Goal: Task Accomplishment & Management: Use online tool/utility

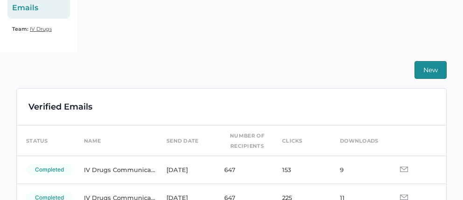
scroll to position [177, 0]
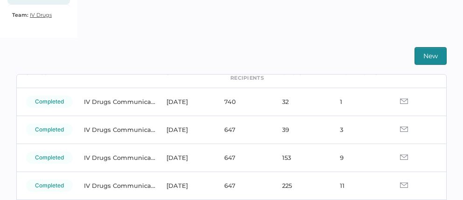
scroll to position [56, 0]
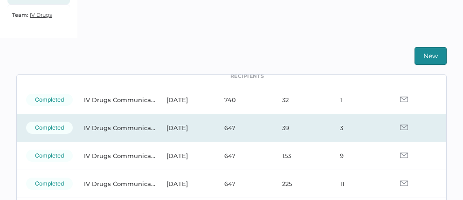
click at [400, 126] on img at bounding box center [404, 127] width 8 height 6
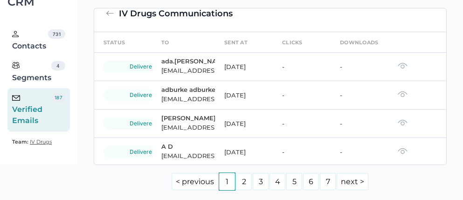
scroll to position [15, 0]
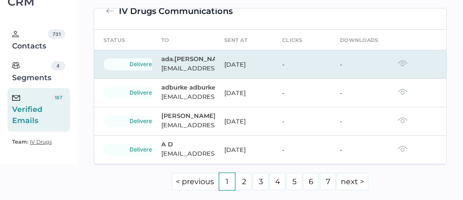
click at [397, 67] on img at bounding box center [402, 63] width 10 height 7
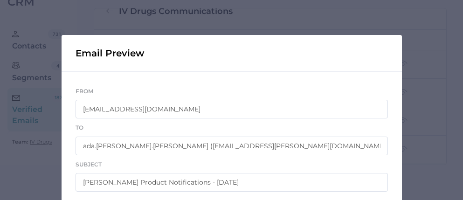
scroll to position [11, 0]
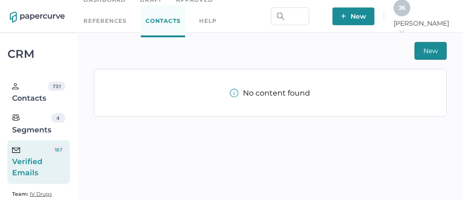
scroll to position [21, 0]
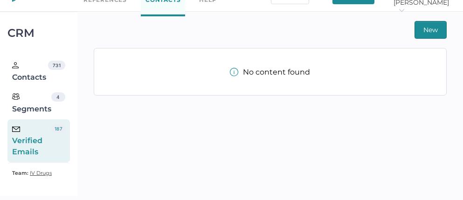
click at [42, 141] on div "Verified Emails" at bounding box center [32, 141] width 40 height 34
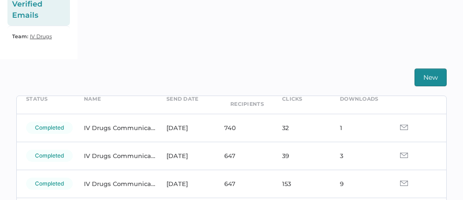
scroll to position [57, 0]
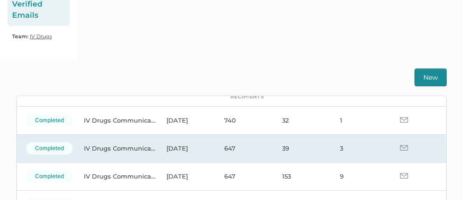
click at [400, 146] on img at bounding box center [404, 148] width 8 height 6
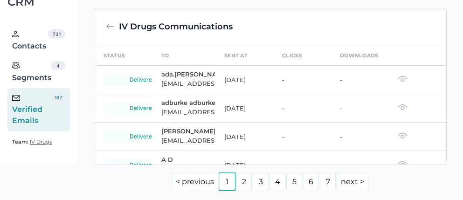
scroll to position [236, 0]
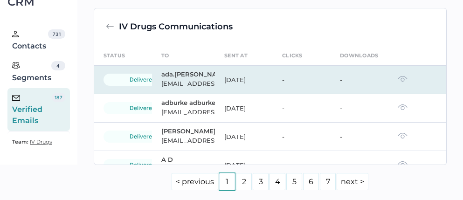
click at [397, 80] on img at bounding box center [402, 78] width 10 height 7
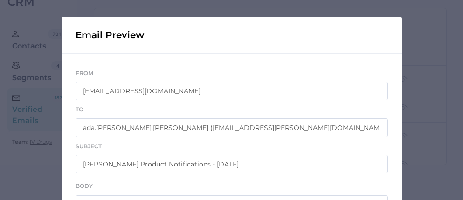
scroll to position [0, 0]
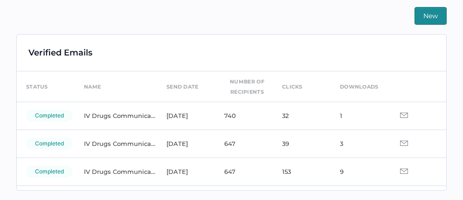
scroll to position [22, 0]
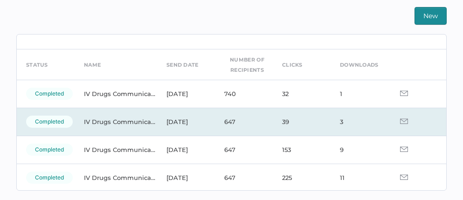
click at [400, 121] on img at bounding box center [404, 121] width 8 height 6
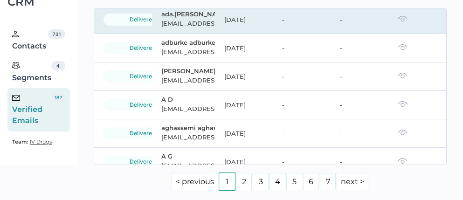
scroll to position [60, 0]
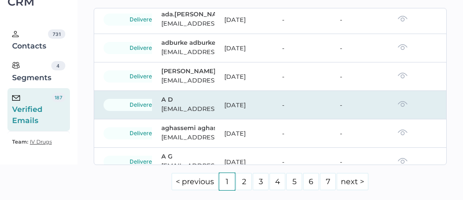
click at [397, 107] on img at bounding box center [402, 104] width 10 height 7
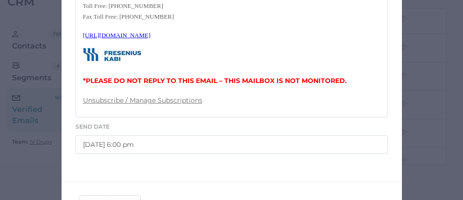
scroll to position [475, 0]
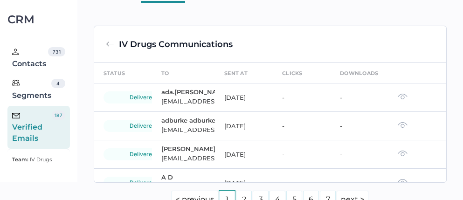
scroll to position [11, 0]
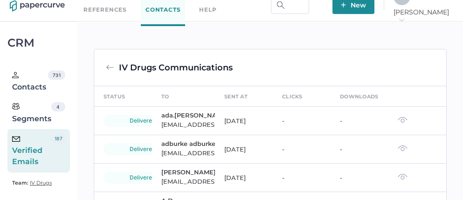
click at [25, 153] on div "Verified Emails" at bounding box center [32, 151] width 40 height 34
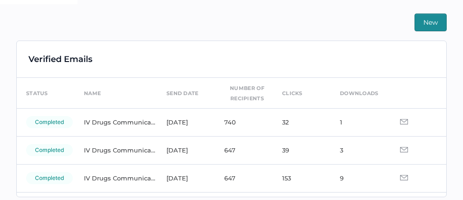
scroll to position [5, 0]
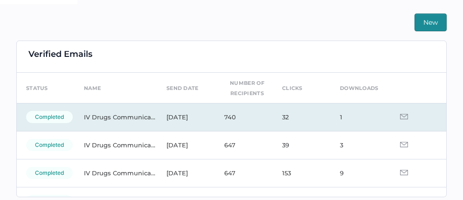
click at [400, 116] on img at bounding box center [404, 117] width 8 height 6
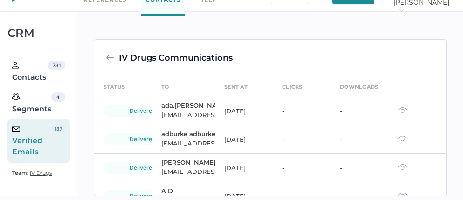
scroll to position [212, 0]
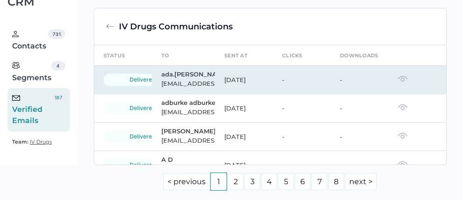
click at [397, 82] on img at bounding box center [402, 78] width 10 height 7
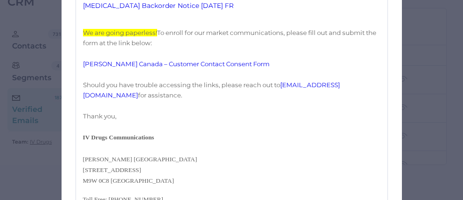
scroll to position [234, 0]
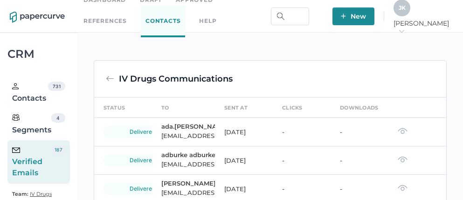
click at [23, 167] on div "Verified Emails" at bounding box center [32, 162] width 40 height 34
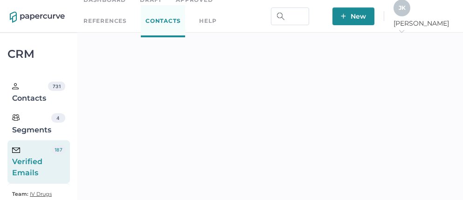
click at [410, 14] on div "J K" at bounding box center [401, 8] width 17 height 17
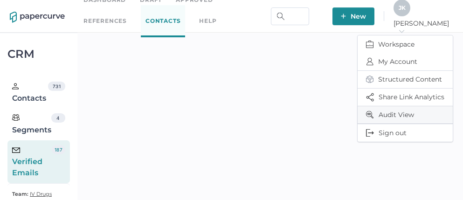
click at [390, 112] on span "Audit View" at bounding box center [405, 114] width 78 height 17
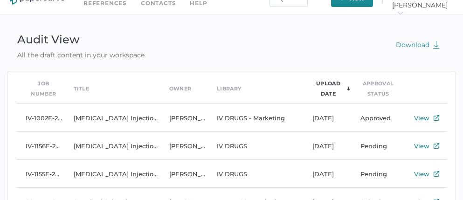
scroll to position [7, 0]
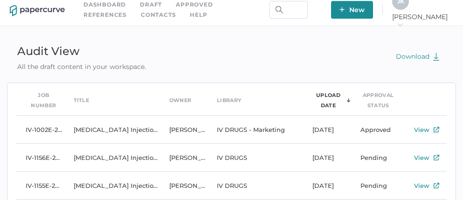
click at [409, 8] on div "J K" at bounding box center [400, 1] width 17 height 17
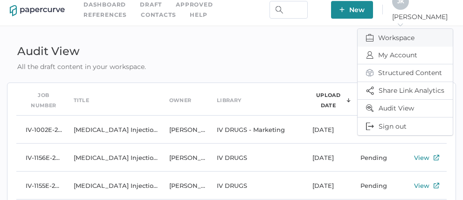
click at [386, 37] on span "Workspace" at bounding box center [405, 38] width 78 height 18
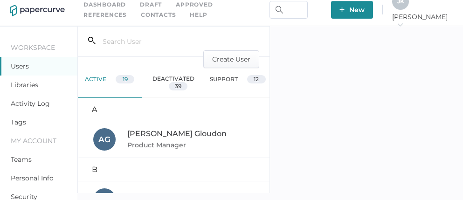
click at [35, 102] on link "Activity Log" at bounding box center [30, 103] width 39 height 8
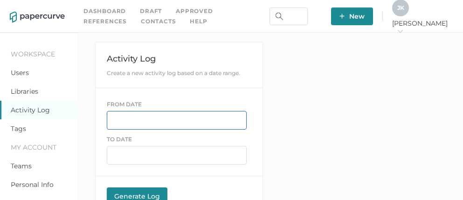
click at [121, 122] on input "text" at bounding box center [177, 120] width 140 height 19
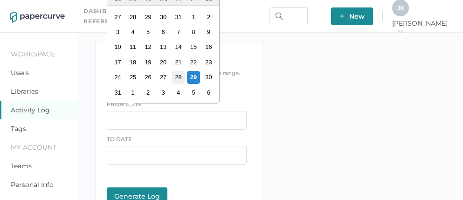
click at [177, 75] on div "28" at bounding box center [177, 77] width 13 height 13
type input "[DATE]"
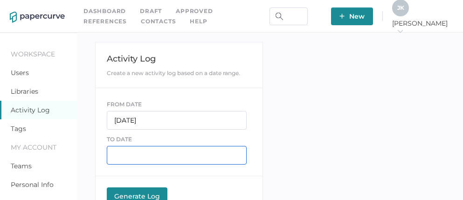
click at [131, 157] on input "text" at bounding box center [177, 155] width 140 height 19
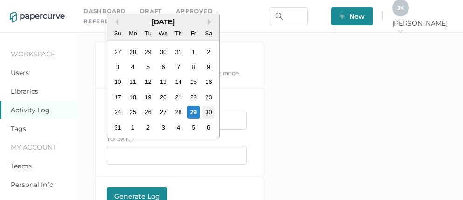
click at [211, 113] on div "30" at bounding box center [208, 112] width 13 height 13
type input "08/30/2025"
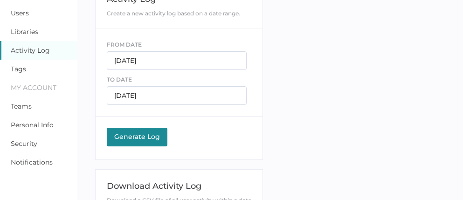
scroll to position [67, 0]
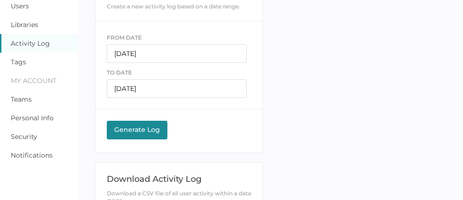
click at [141, 135] on button "Generate Log Processing" at bounding box center [137, 130] width 61 height 19
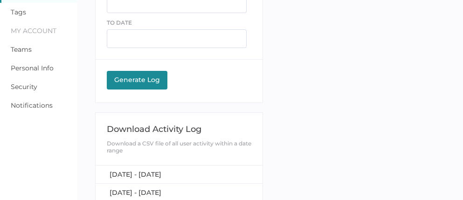
scroll to position [120, 0]
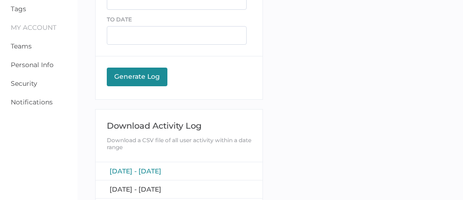
click at [153, 169] on span "[DATE] - [DATE]" at bounding box center [135, 171] width 52 height 8
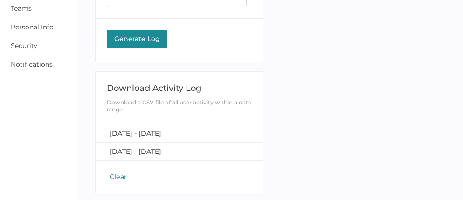
scroll to position [157, 0]
click at [161, 130] on span "[DATE] - [DATE]" at bounding box center [135, 133] width 52 height 8
click at [161, 149] on span "[DATE] - [DATE]" at bounding box center [135, 151] width 52 height 8
